Goal: Find specific page/section: Find specific page/section

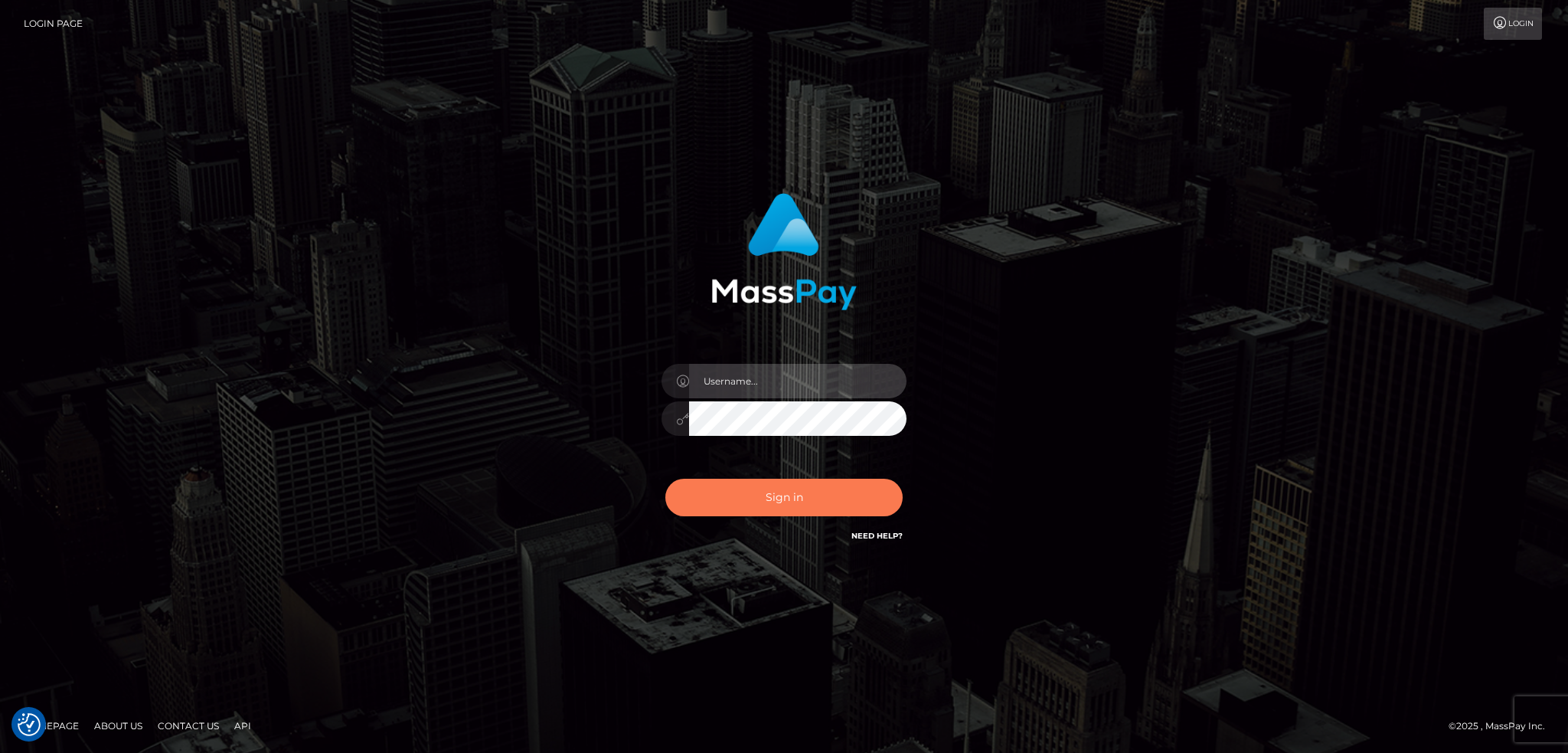
type input "alexstef"
drag, startPoint x: 802, startPoint y: 508, endPoint x: 798, endPoint y: 498, distance: 10.8
click at [801, 506] on button "Sign in" at bounding box center [784, 497] width 237 height 37
type input "alexstef"
click at [798, 498] on button "Sign in" at bounding box center [784, 497] width 237 height 37
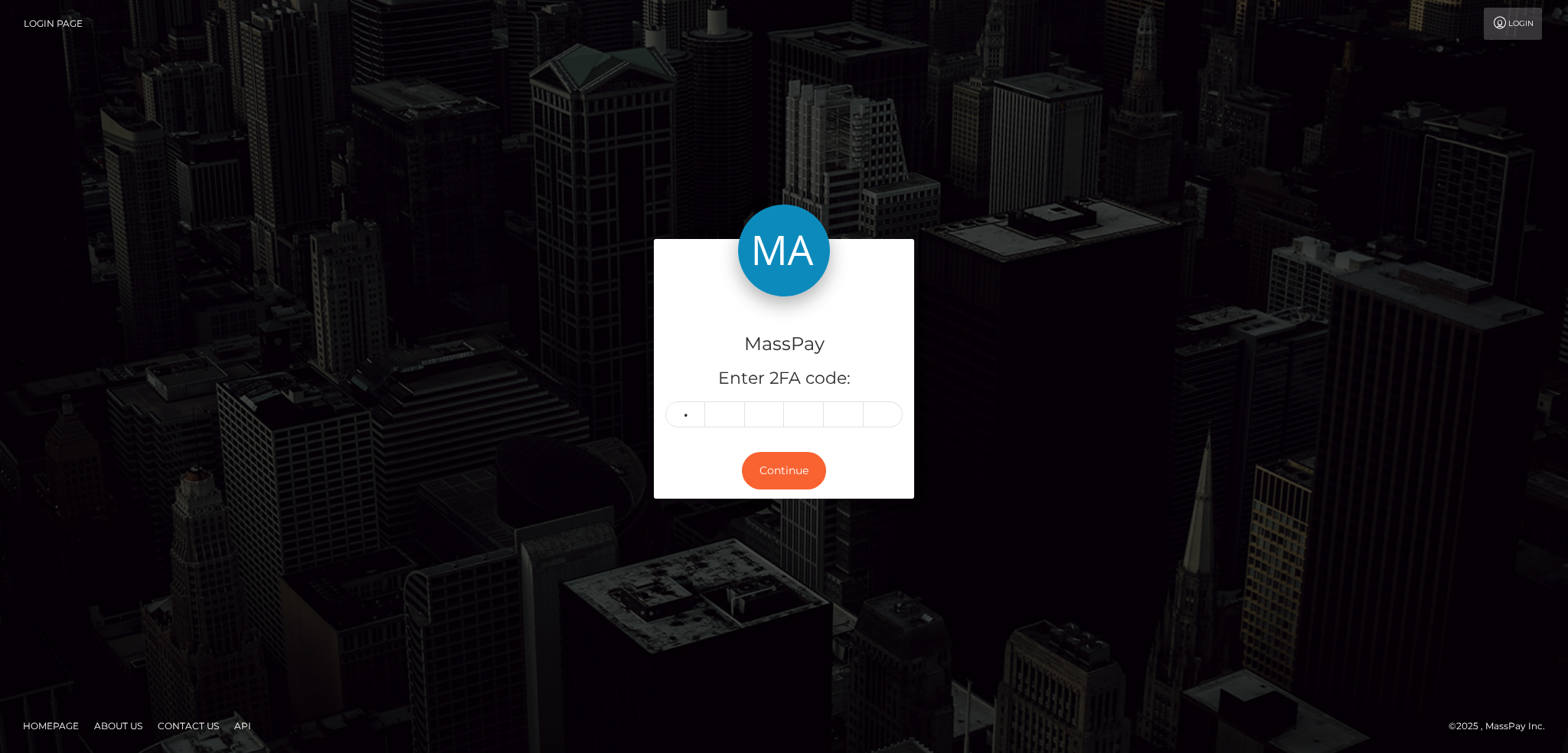
type input "0"
type input "7"
type input "8"
type input "7"
type input "4"
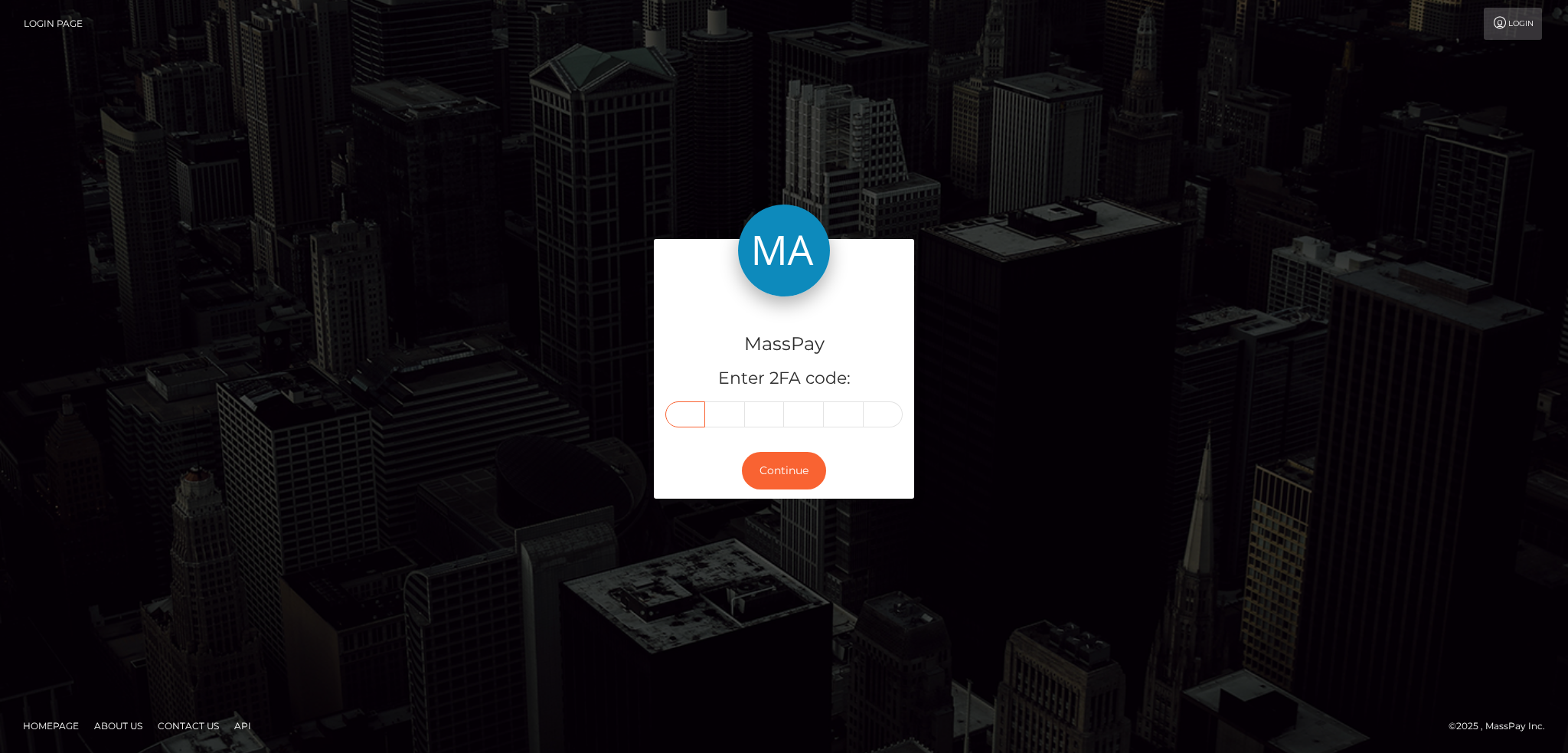
type input "0"
type input "7"
type input "8"
type input "4"
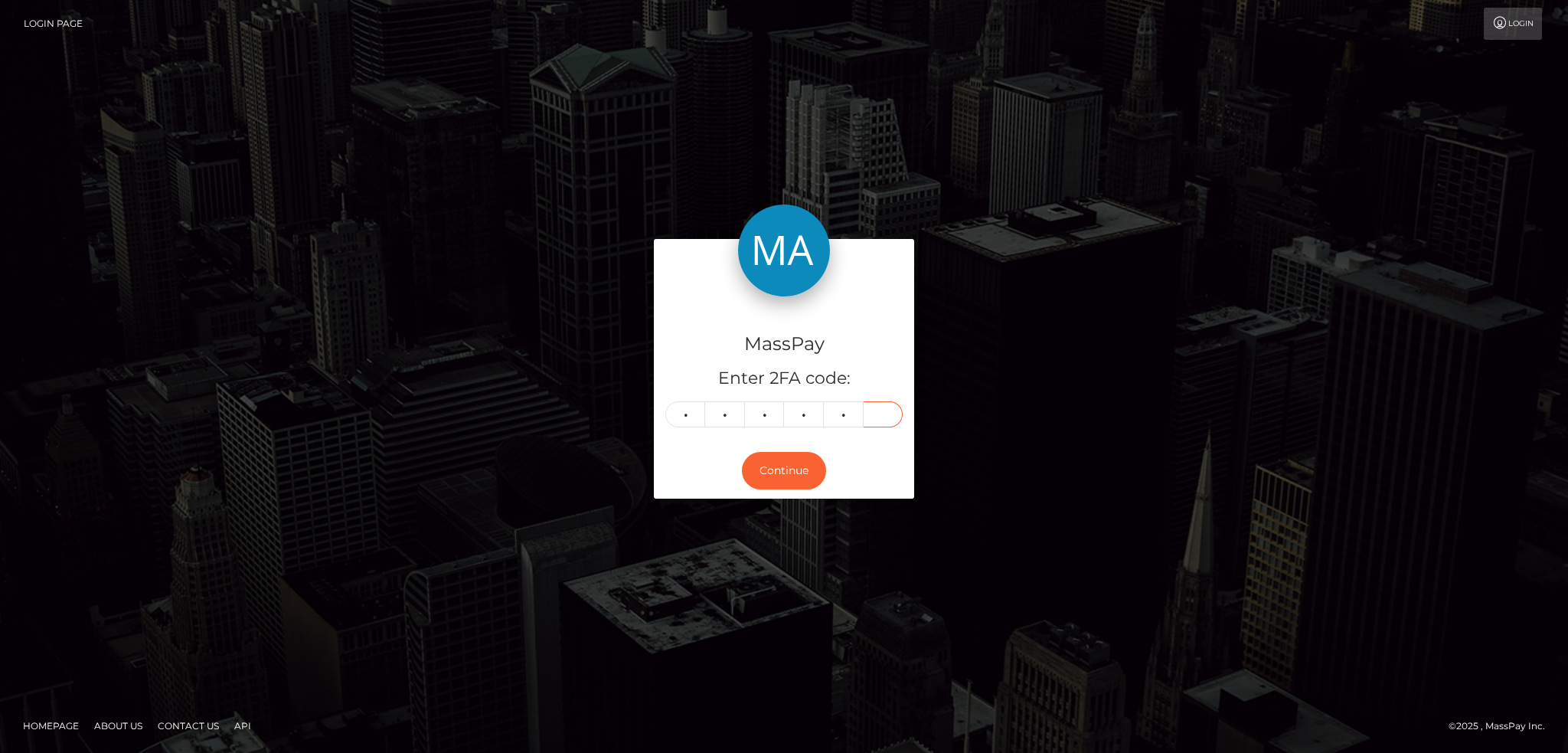
type input "9"
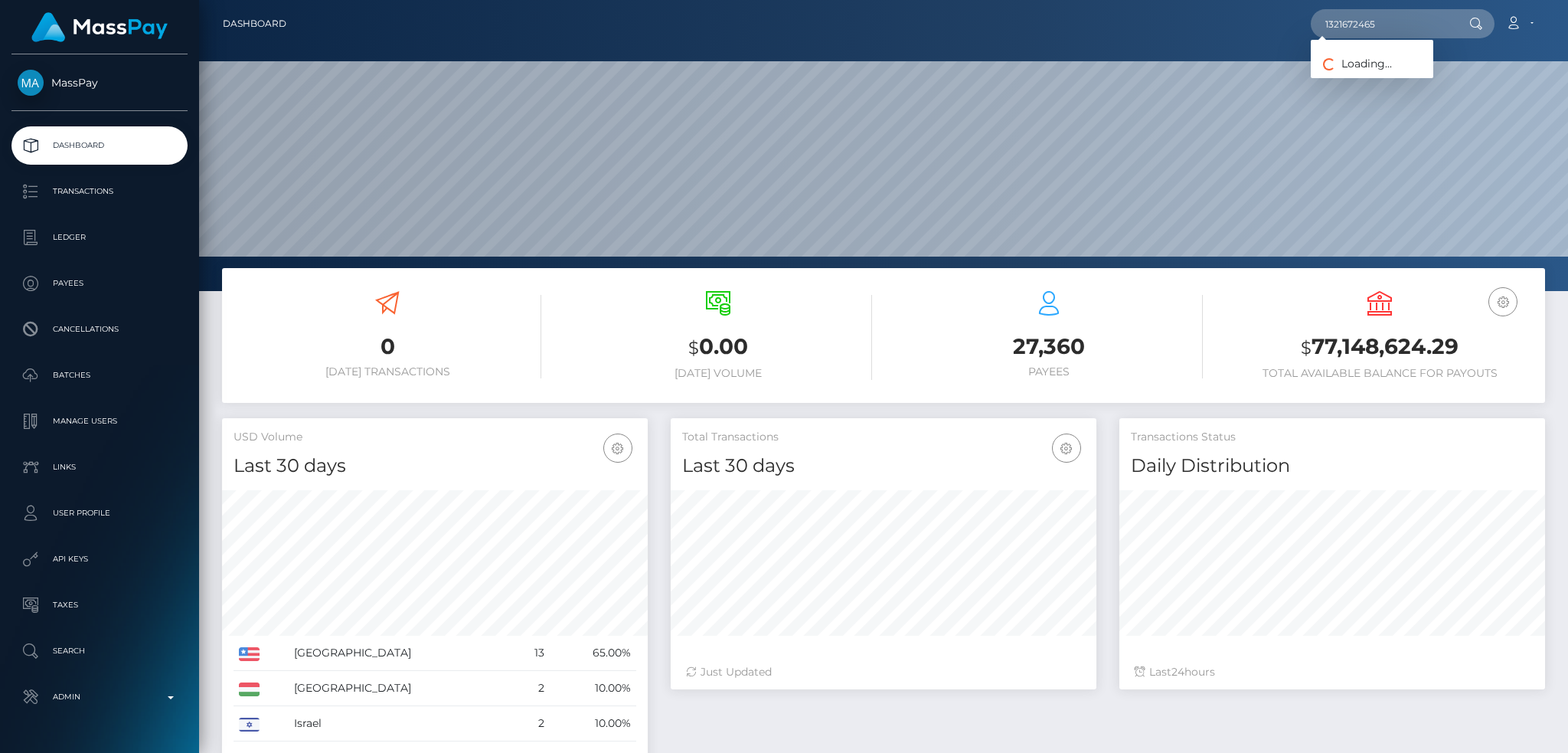
scroll to position [272, 425]
type input "1321672465"
click at [1397, 72] on link "Arlos Investements LTD (Whop Inc - )" at bounding box center [1415, 79] width 209 height 29
